Goal: Information Seeking & Learning: Learn about a topic

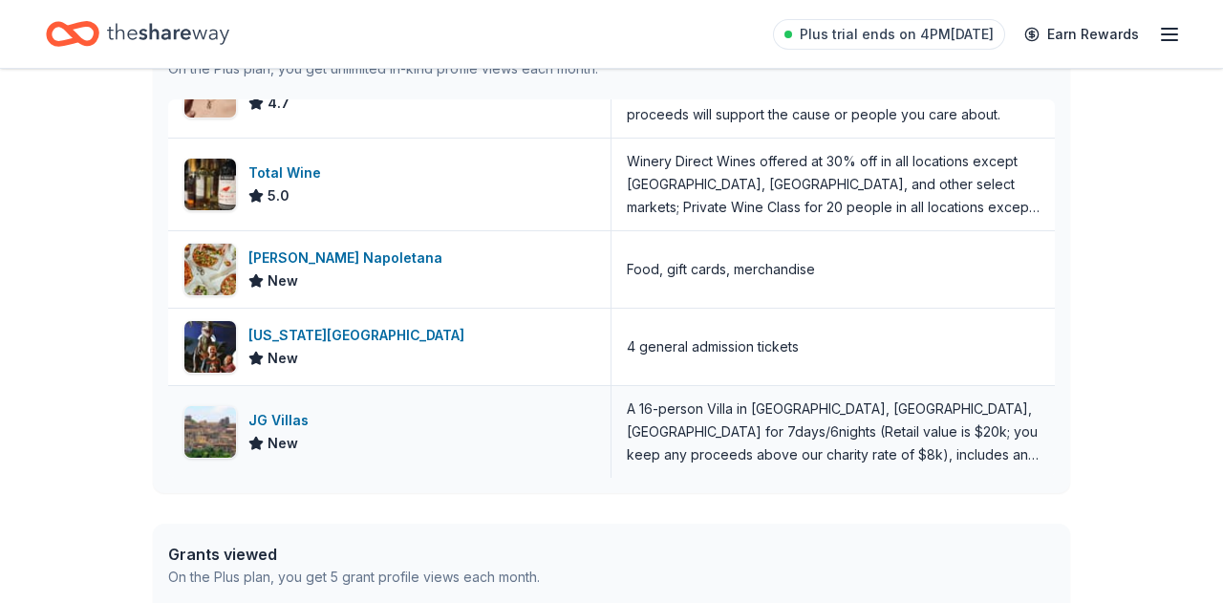
scroll to position [1186, 0]
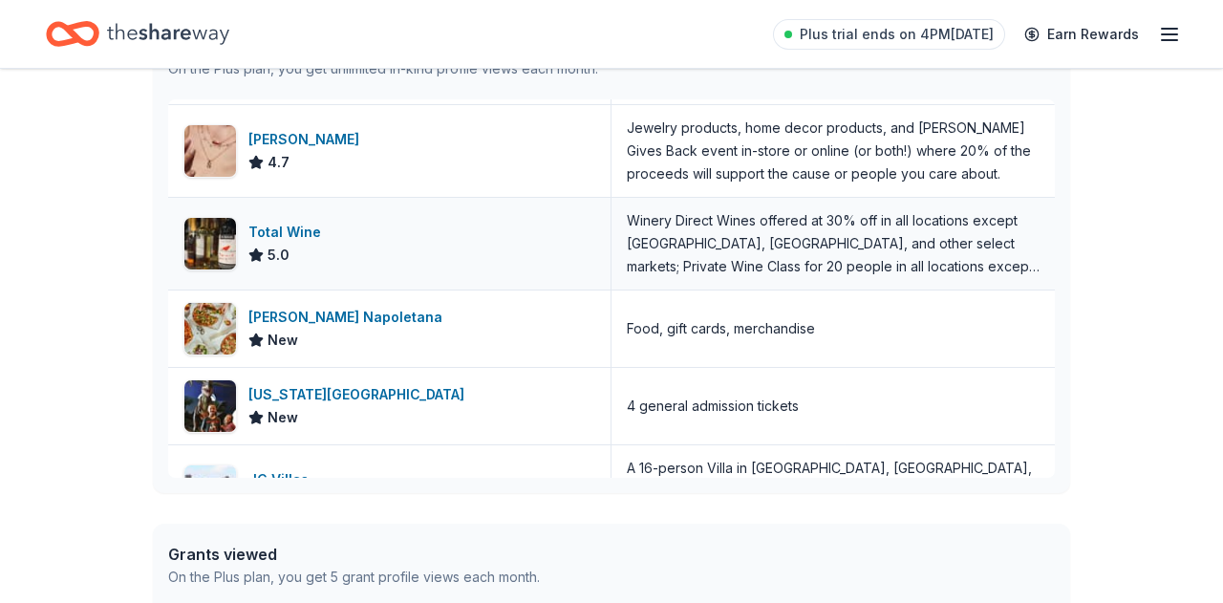
click at [398, 246] on div "Total Wine 5.0" at bounding box center [389, 244] width 443 height 92
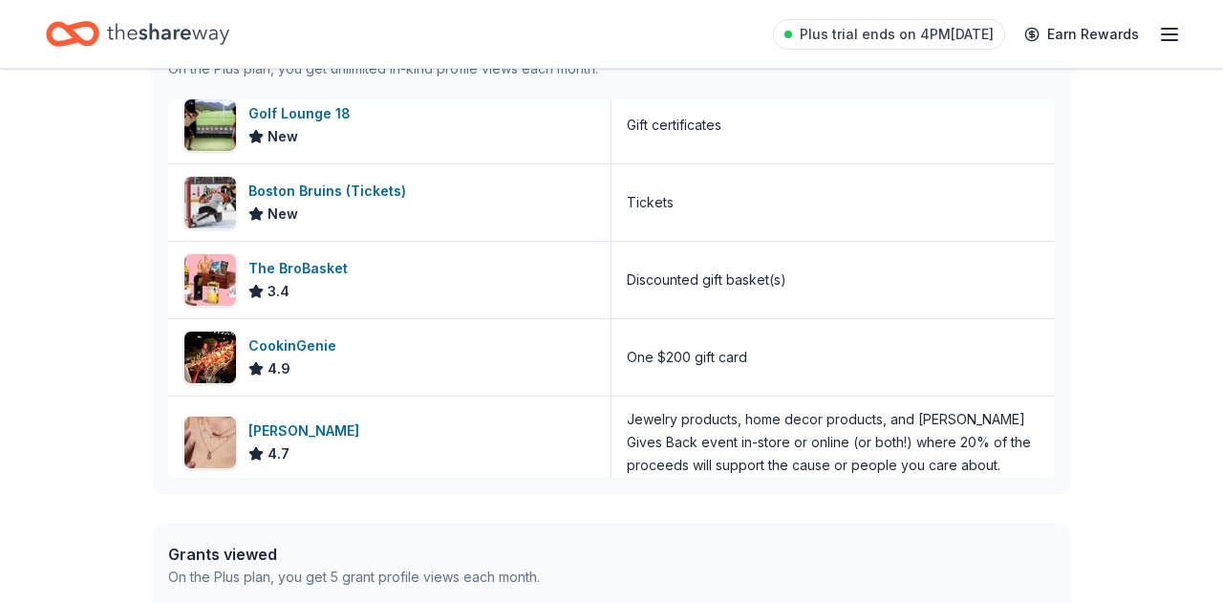
scroll to position [831, 0]
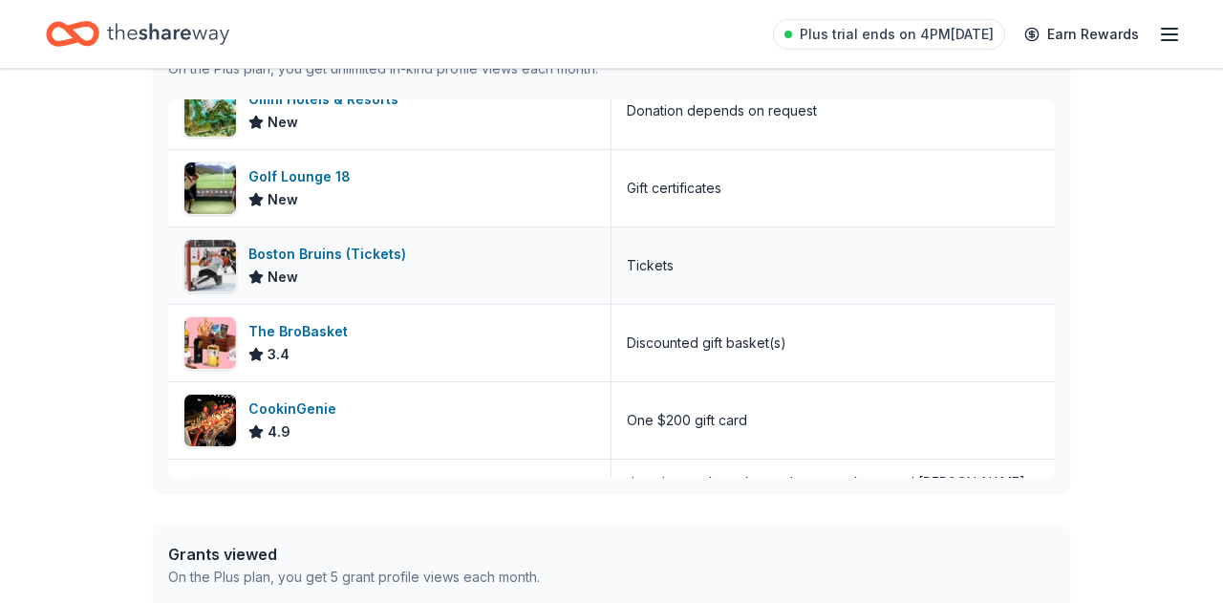
click at [361, 251] on div "Boston Bruins (Tickets)" at bounding box center [330, 254] width 165 height 23
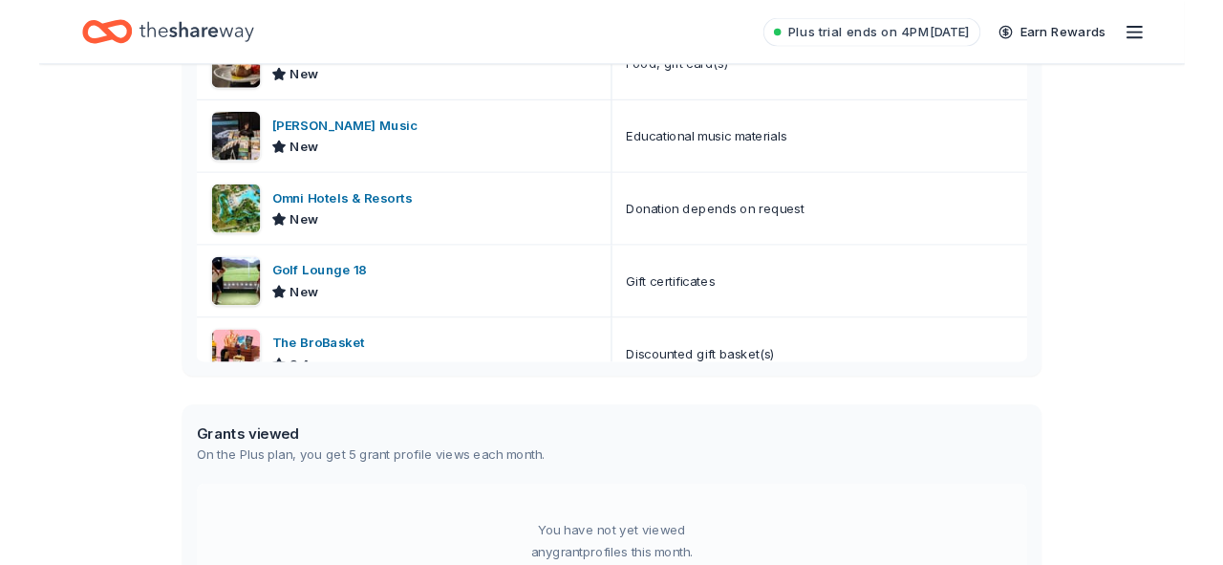
scroll to position [806, 0]
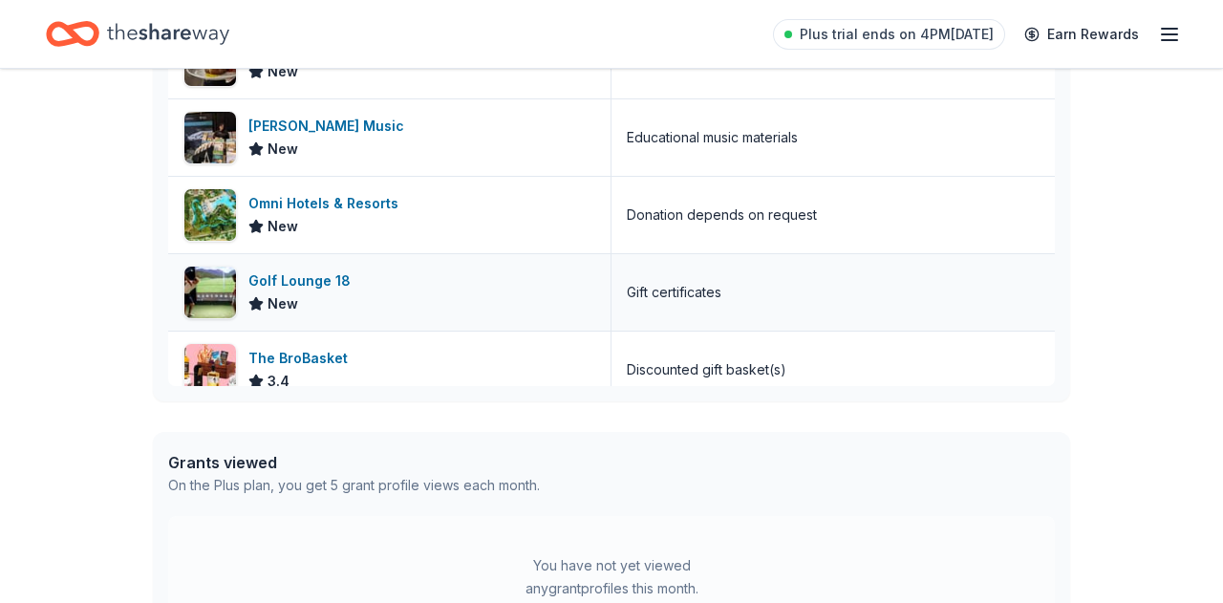
click at [394, 277] on div "Golf Lounge 18 New" at bounding box center [389, 292] width 443 height 76
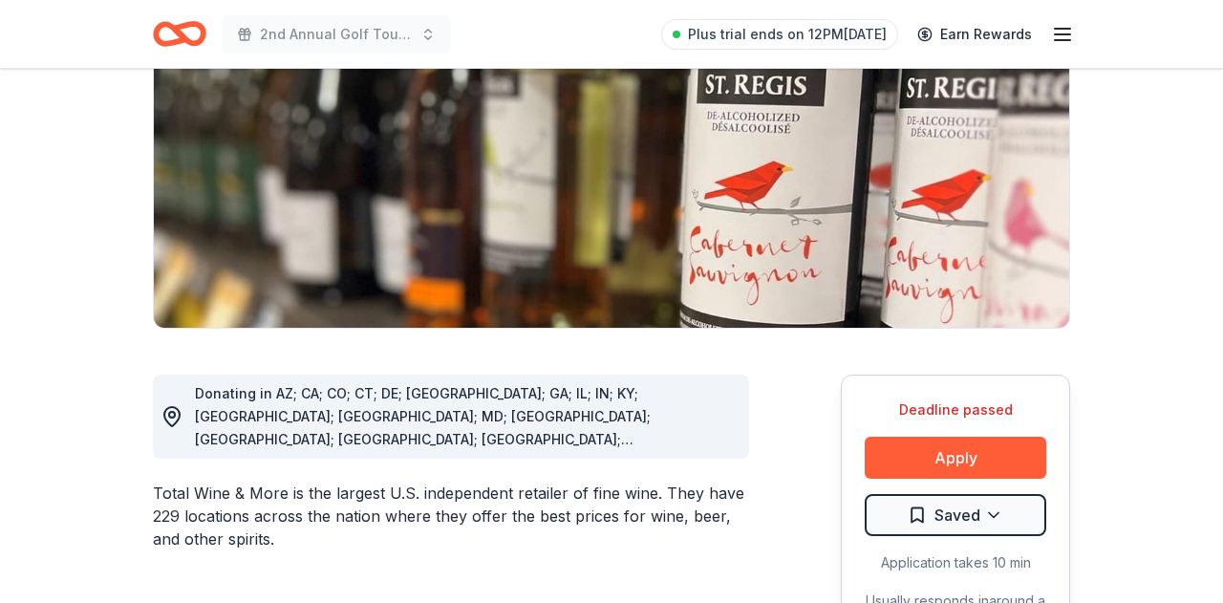
scroll to position [207, 0]
